Goal: Information Seeking & Learning: Check status

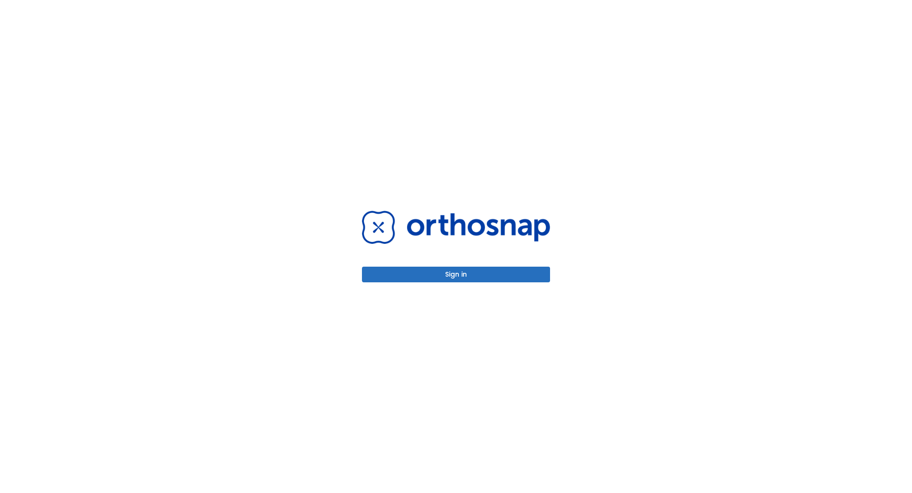
drag, startPoint x: 471, startPoint y: 264, endPoint x: 473, endPoint y: 270, distance: 6.3
click at [472, 269] on div "Sign in" at bounding box center [456, 246] width 188 height 71
click at [474, 276] on button "Sign in" at bounding box center [456, 275] width 188 height 16
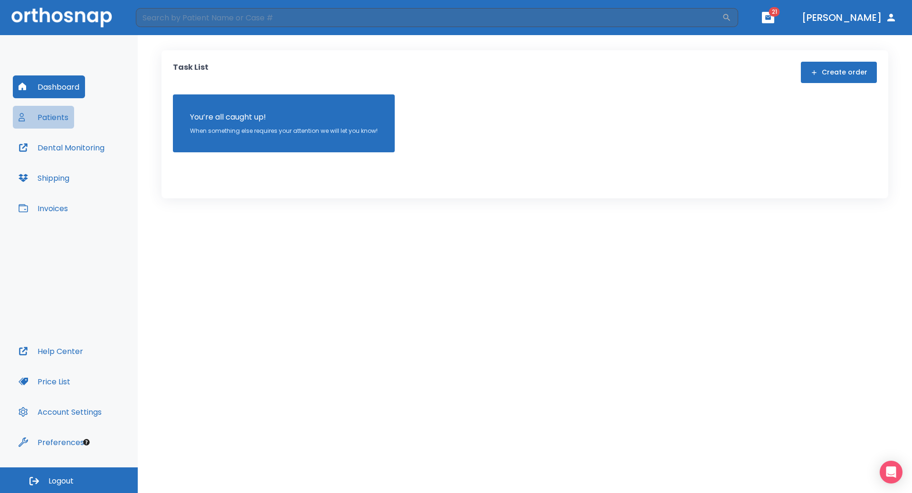
click at [55, 118] on button "Patients" at bounding box center [43, 117] width 61 height 23
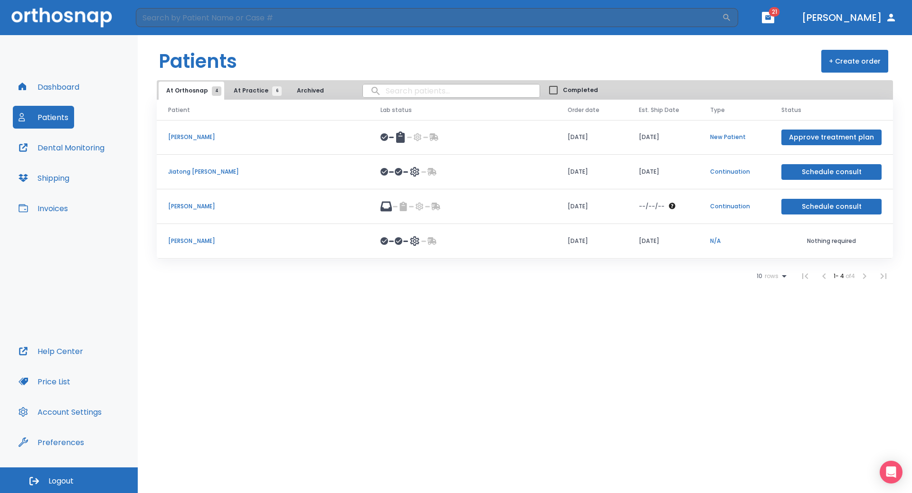
click at [243, 89] on span "At Practice 6" at bounding box center [255, 90] width 43 height 9
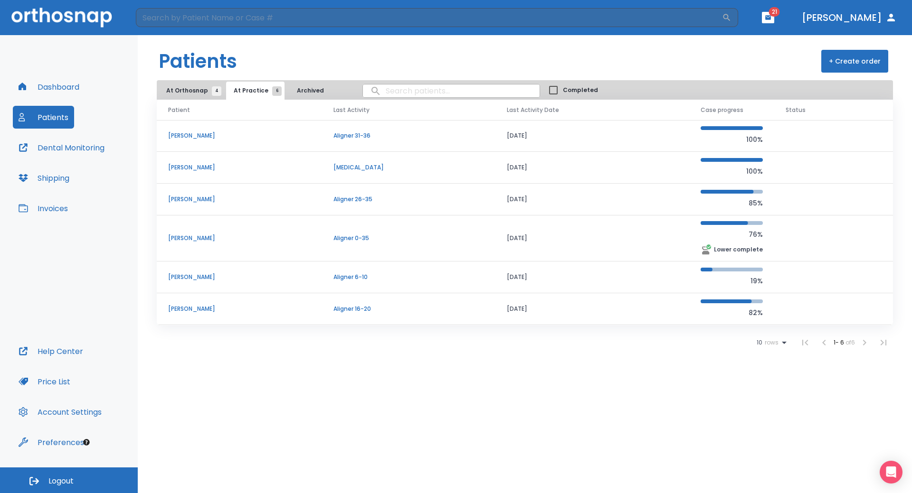
drag, startPoint x: 195, startPoint y: 87, endPoint x: 228, endPoint y: 89, distance: 33.8
click at [195, 87] on span "At Orthosnap 4" at bounding box center [191, 90] width 50 height 9
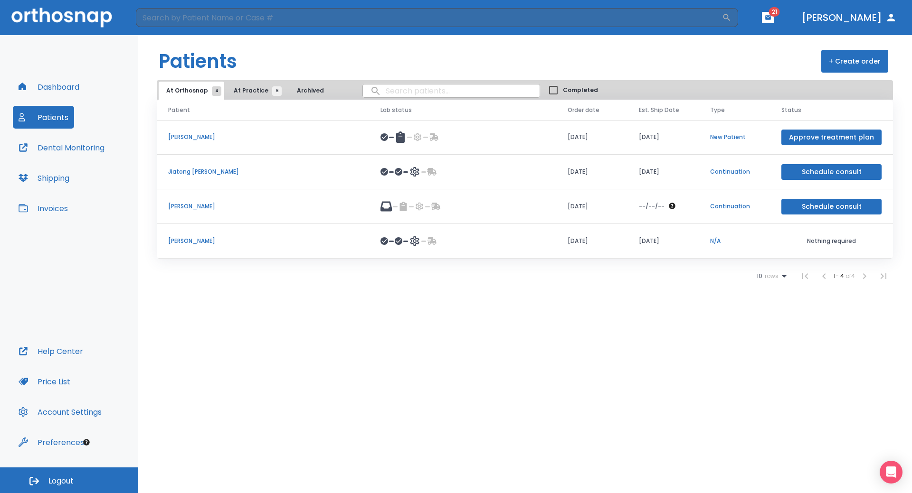
click at [168, 206] on td "[PERSON_NAME]" at bounding box center [263, 207] width 212 height 35
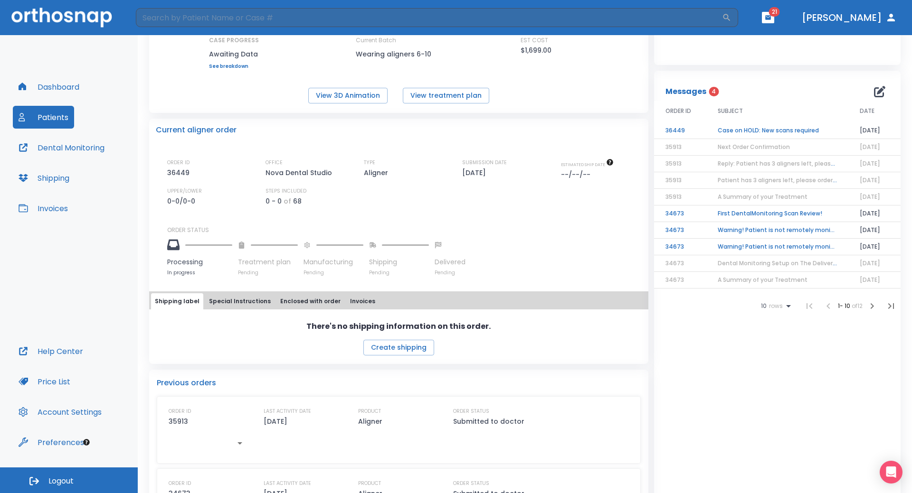
scroll to position [142, 0]
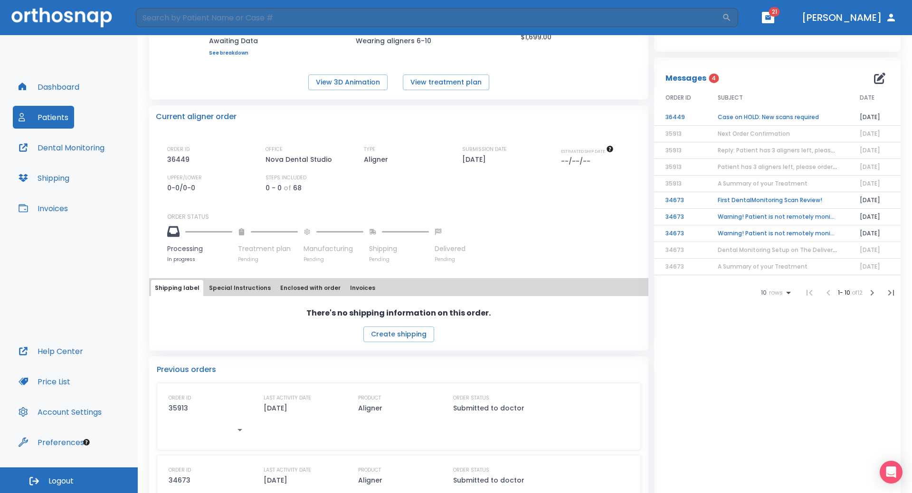
click at [243, 428] on icon "button" at bounding box center [239, 430] width 11 height 11
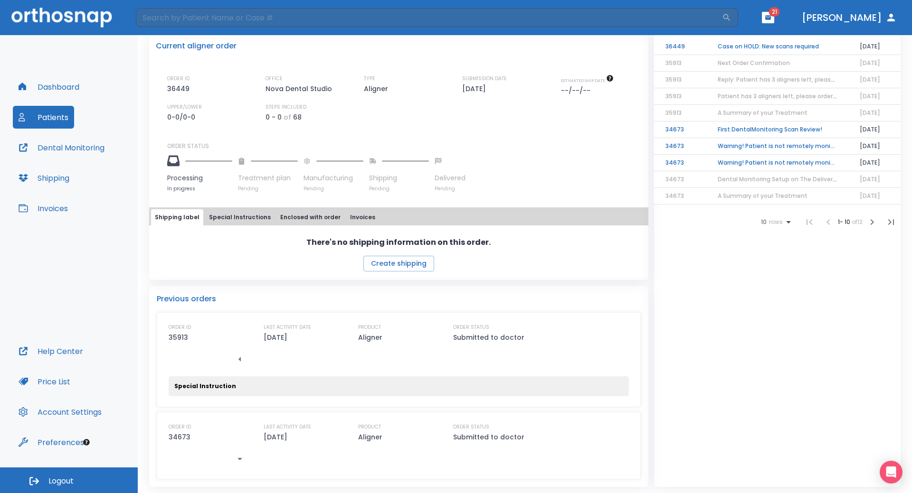
scroll to position [215, 0]
click at [258, 387] on div "Special Instruction" at bounding box center [398, 385] width 449 height 9
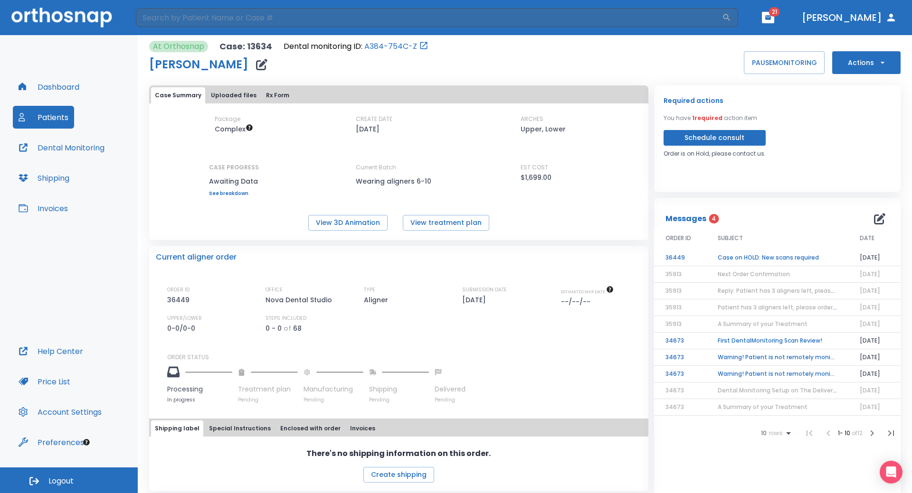
scroll to position [0, 0]
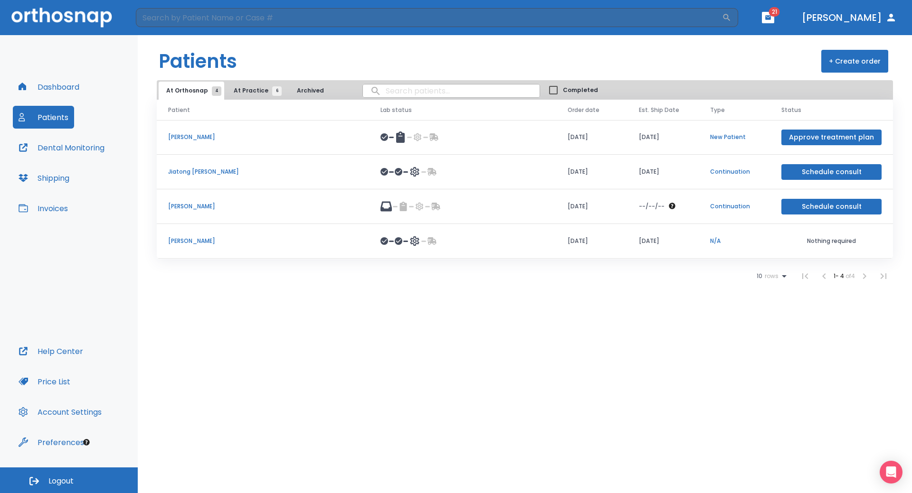
click at [189, 237] on p "[PERSON_NAME]" at bounding box center [263, 241] width 190 height 9
